Goal: Task Accomplishment & Management: Manage account settings

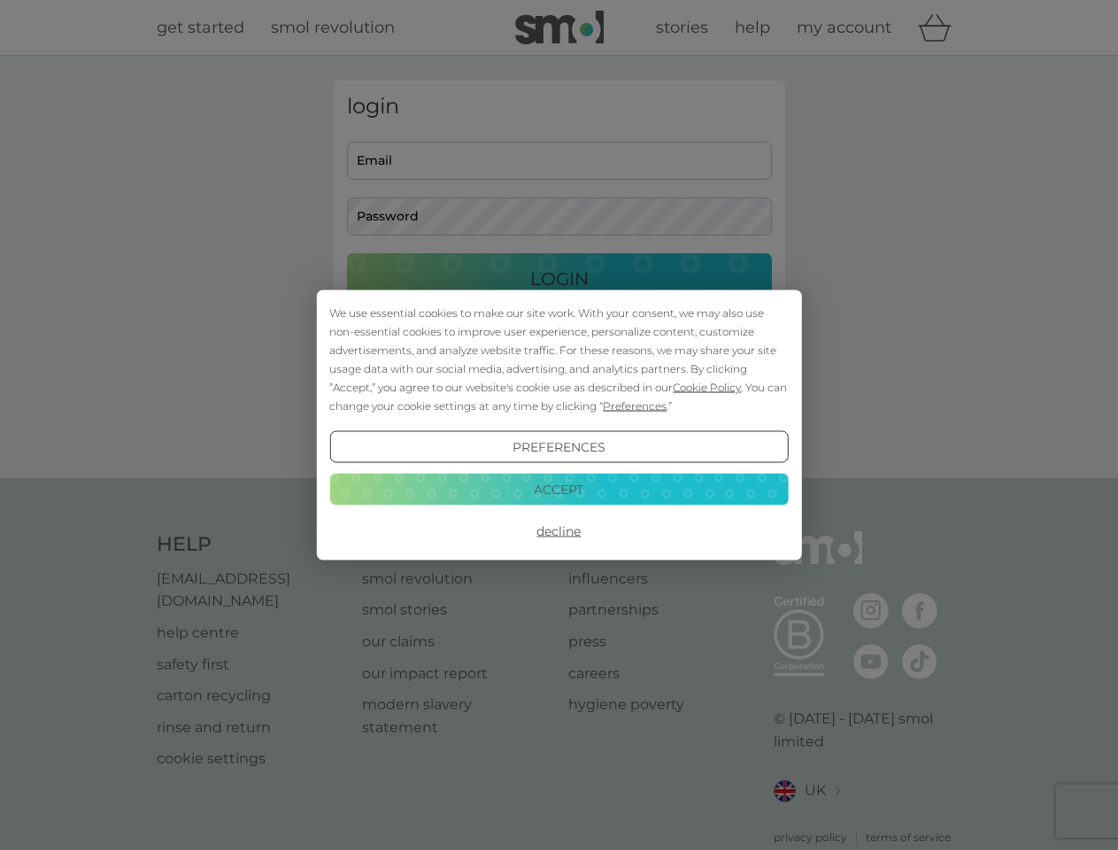
click at [707, 387] on span "Cookie Policy" at bounding box center [707, 387] width 68 height 13
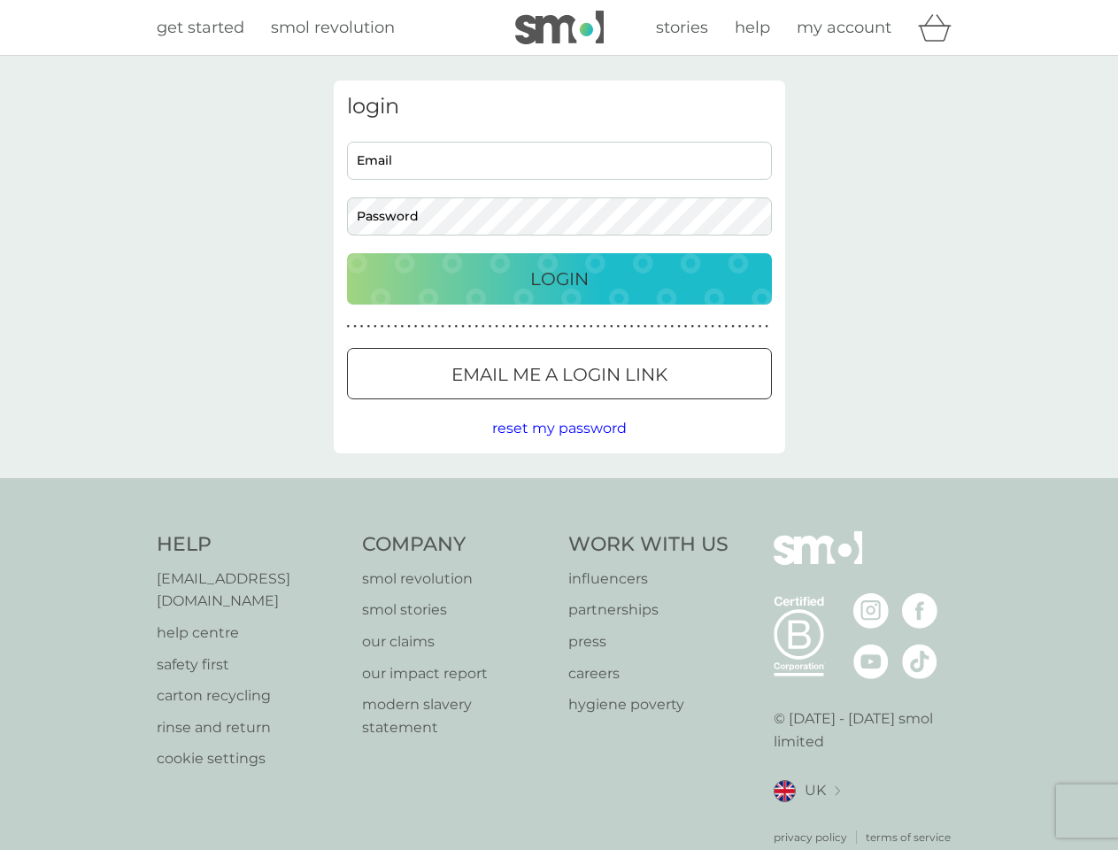
click at [633, 405] on div "login Email Password Login ● ● ● ● ● ● ● ● ● ● ● ● ● ● ● ● ● ● ● ● ● ● ● ● ● ● …" at bounding box center [559, 267] width 451 height 373
click at [559, 447] on div "login Email Password Login ● ● ● ● ● ● ● ● ● ● ● ● ● ● ● ● ● ● ● ● ● ● ● ● ● ● …" at bounding box center [559, 267] width 451 height 373
click at [559, 531] on div "Help [EMAIL_ADDRESS][DOMAIN_NAME] help centre safety first carton recycling rin…" at bounding box center [560, 688] width 806 height 314
click at [559, 489] on div "Help [EMAIL_ADDRESS][DOMAIN_NAME] help centre safety first carton recycling rin…" at bounding box center [559, 688] width 1118 height 420
